Goal: Task Accomplishment & Management: Manage account settings

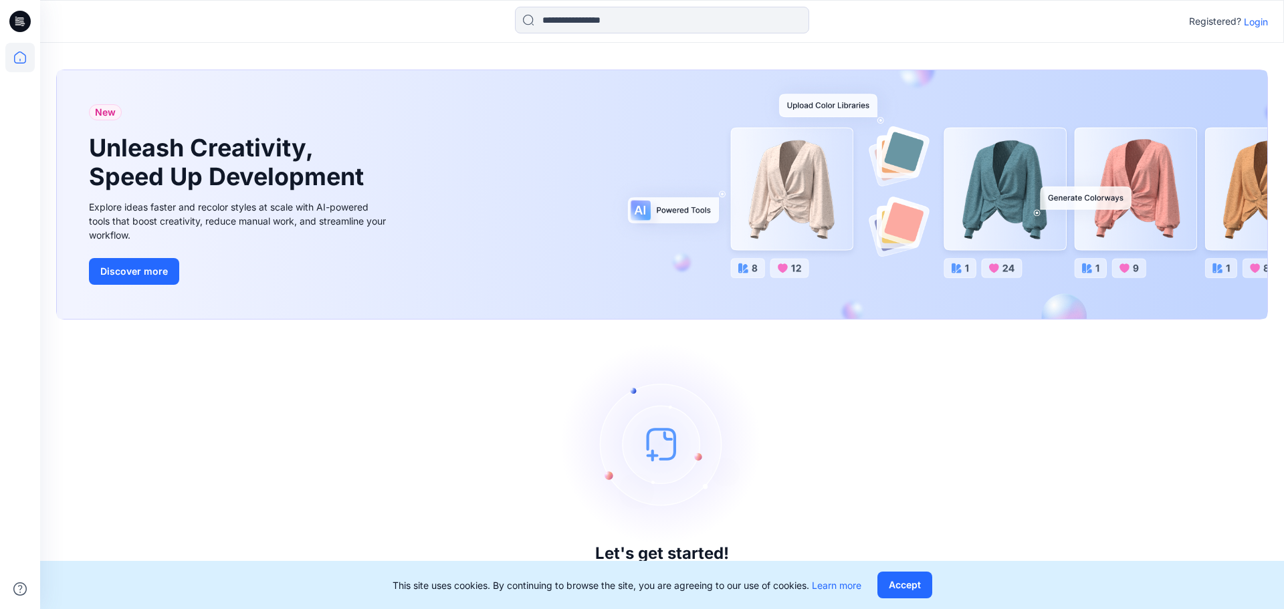
click at [1259, 23] on p "Login" at bounding box center [1256, 22] width 24 height 14
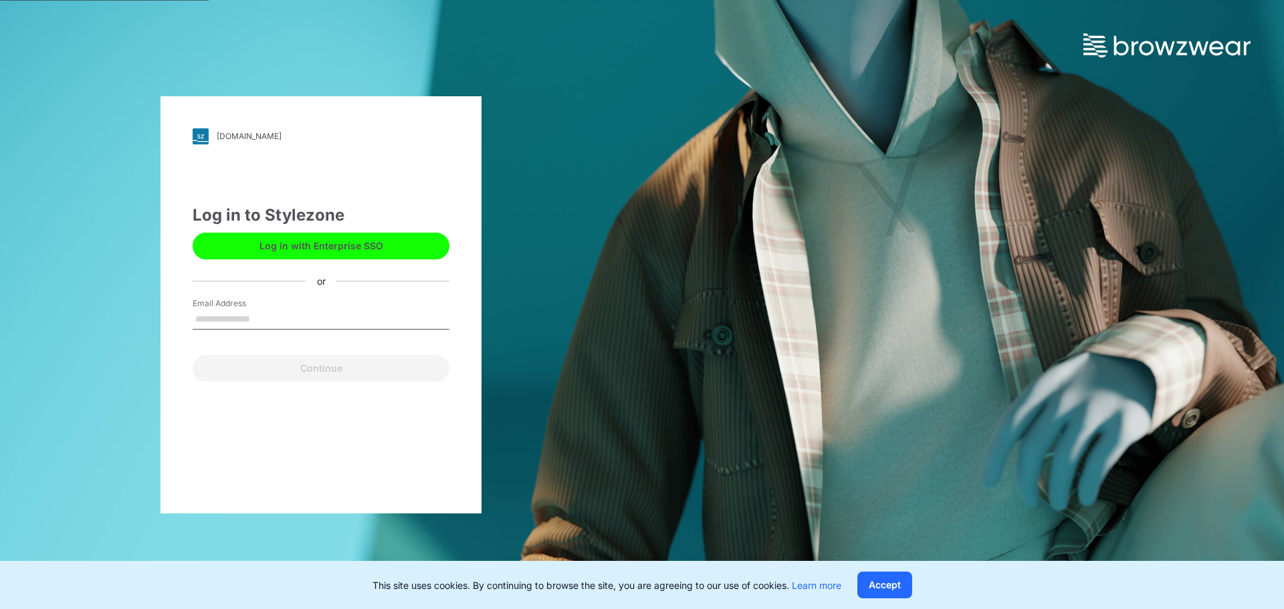
click at [257, 322] on input "Email Address" at bounding box center [321, 320] width 257 height 20
click at [357, 250] on button "Log in with Enterprise SSO" at bounding box center [321, 246] width 257 height 27
click at [285, 318] on input "Email Address" at bounding box center [321, 320] width 257 height 20
type input "**********"
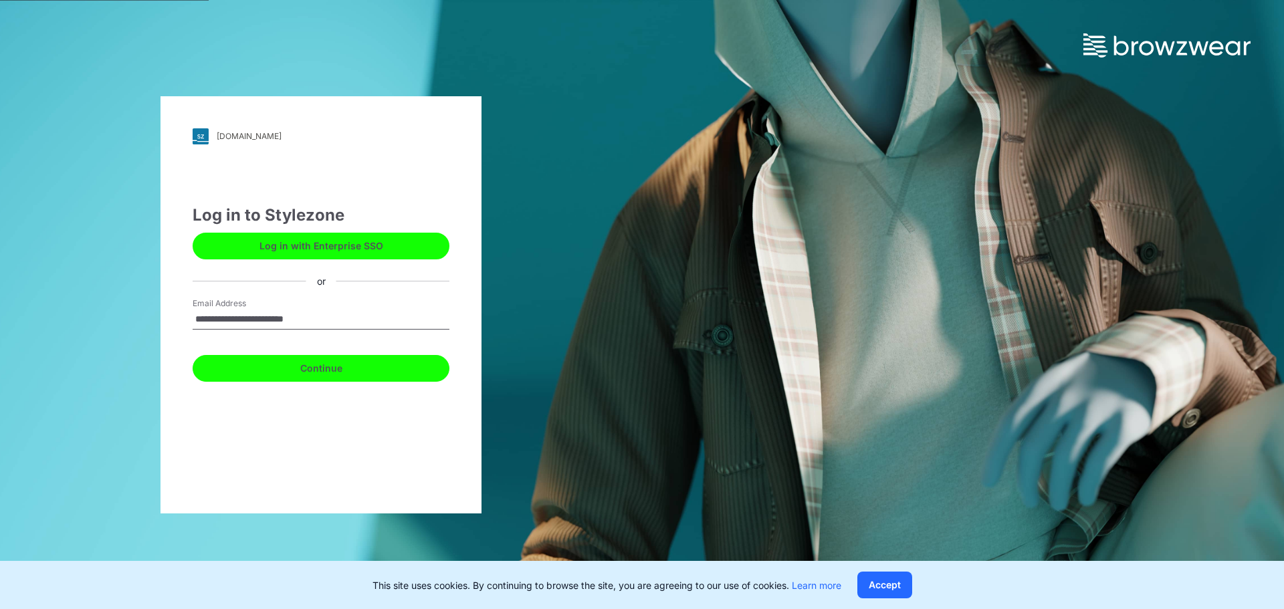
click at [321, 370] on button "Continue" at bounding box center [321, 368] width 257 height 27
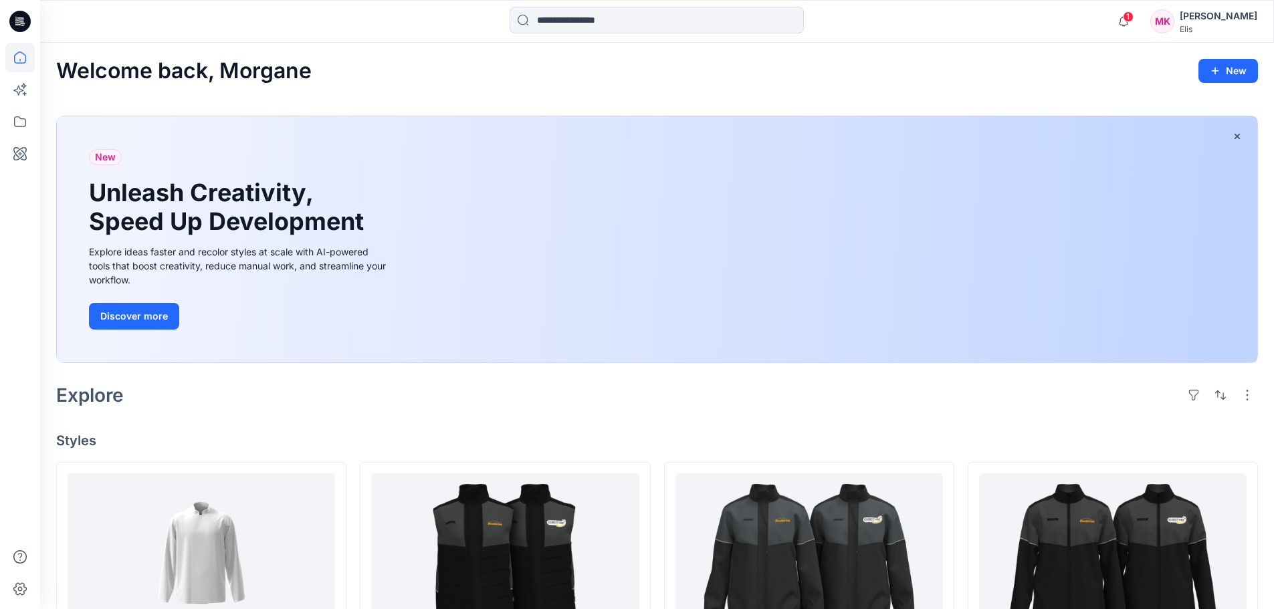
click at [1156, 22] on div "MK" at bounding box center [1162, 21] width 24 height 24
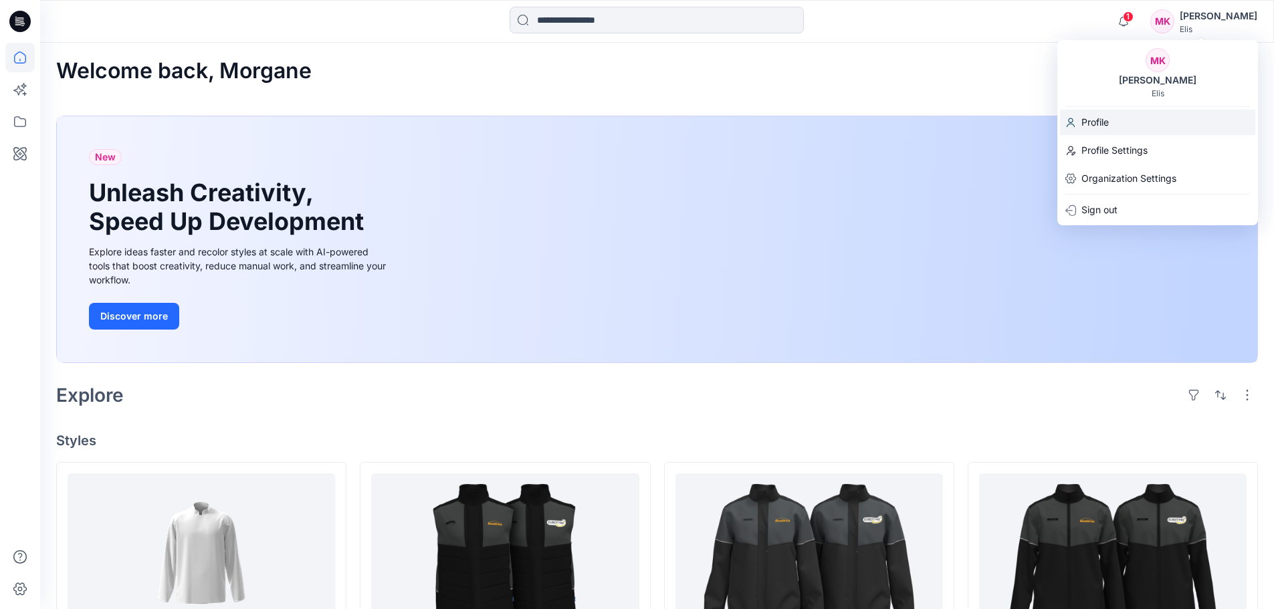
click at [1106, 120] on p "Profile" at bounding box center [1094, 122] width 27 height 25
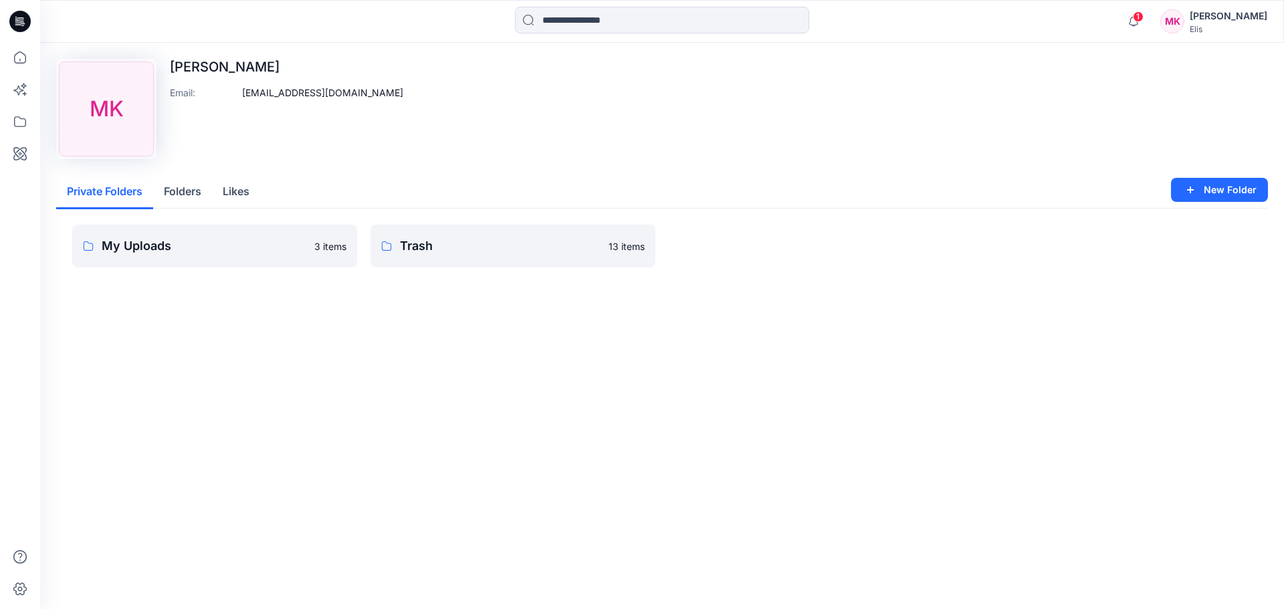
click at [207, 399] on div "Upload Image MK [PERSON_NAME] Email : [EMAIL_ADDRESS][DOMAIN_NAME] Private Fold…" at bounding box center [662, 326] width 1244 height 566
